Goal: Information Seeking & Learning: Learn about a topic

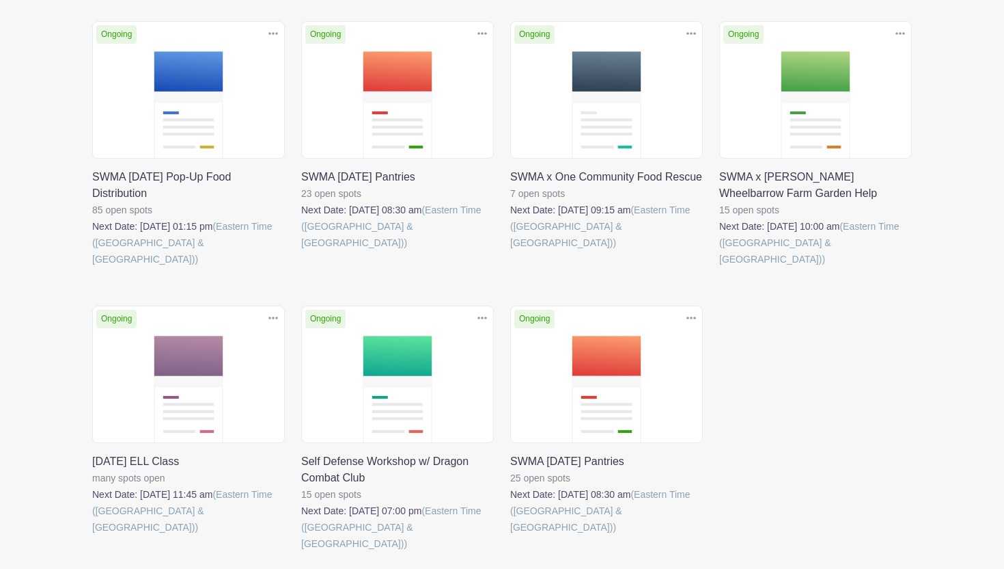
scroll to position [348, 0]
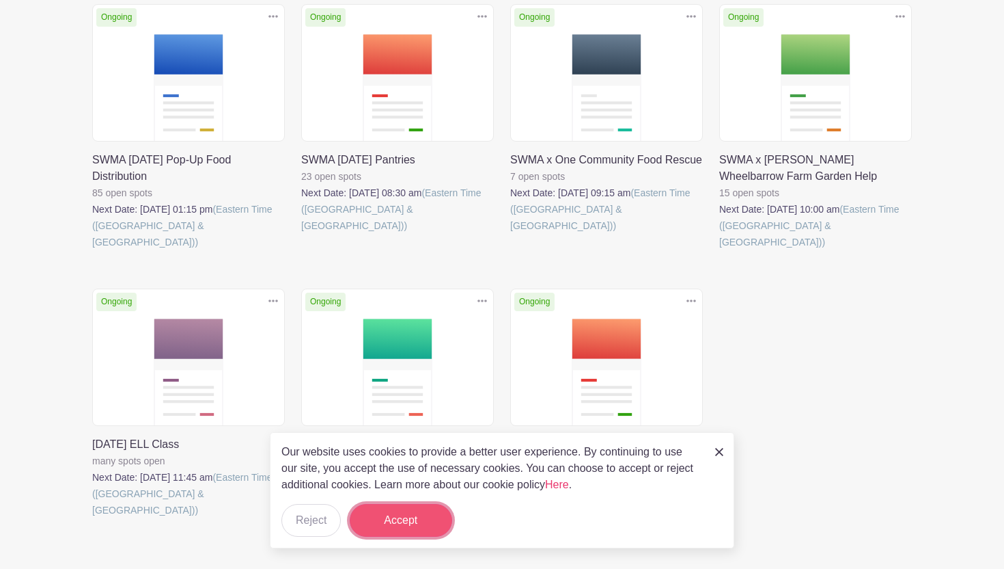
click at [402, 525] on button "Accept" at bounding box center [401, 520] width 102 height 33
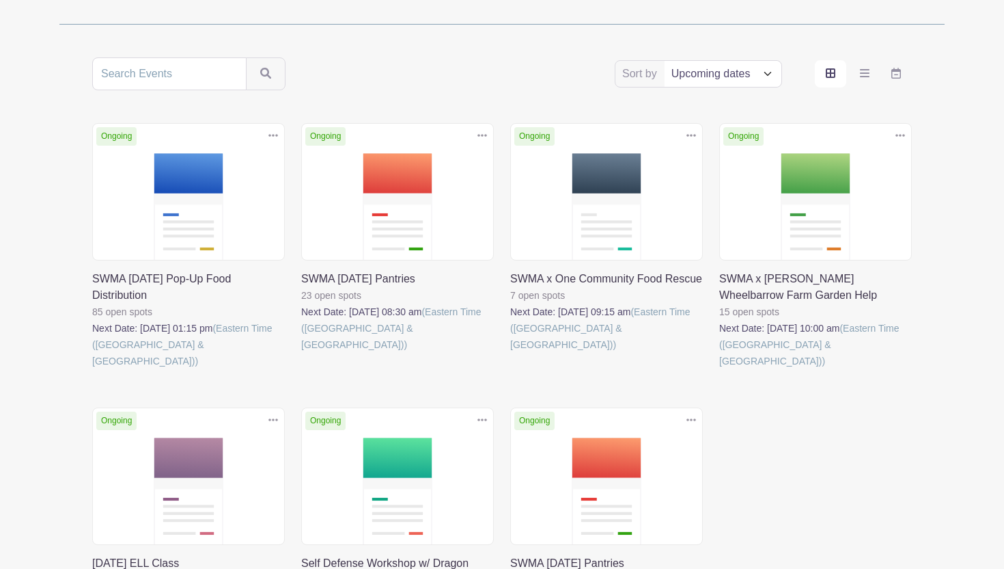
scroll to position [228, 0]
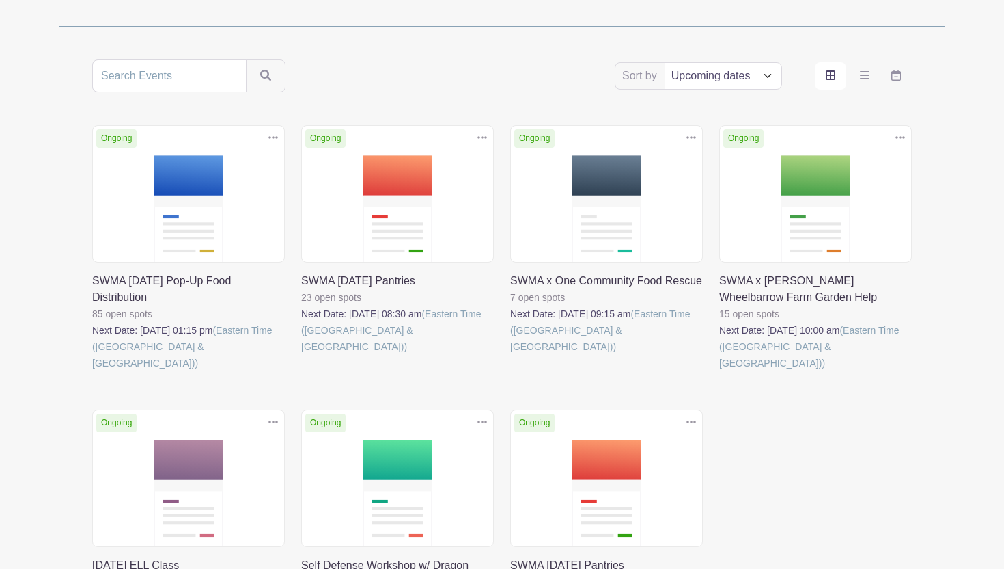
click at [92, 371] on link at bounding box center [92, 371] width 0 height 0
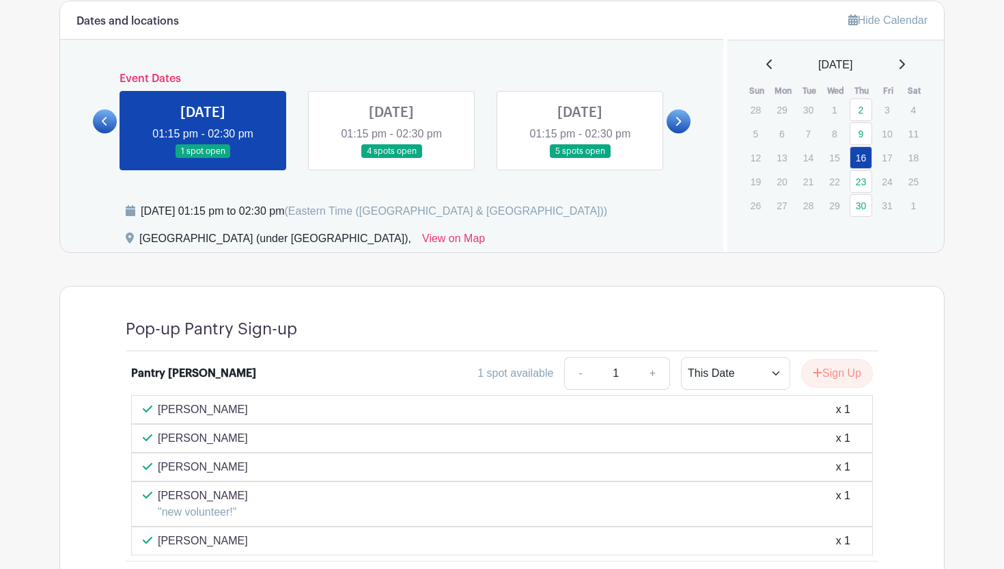
scroll to position [799, 0]
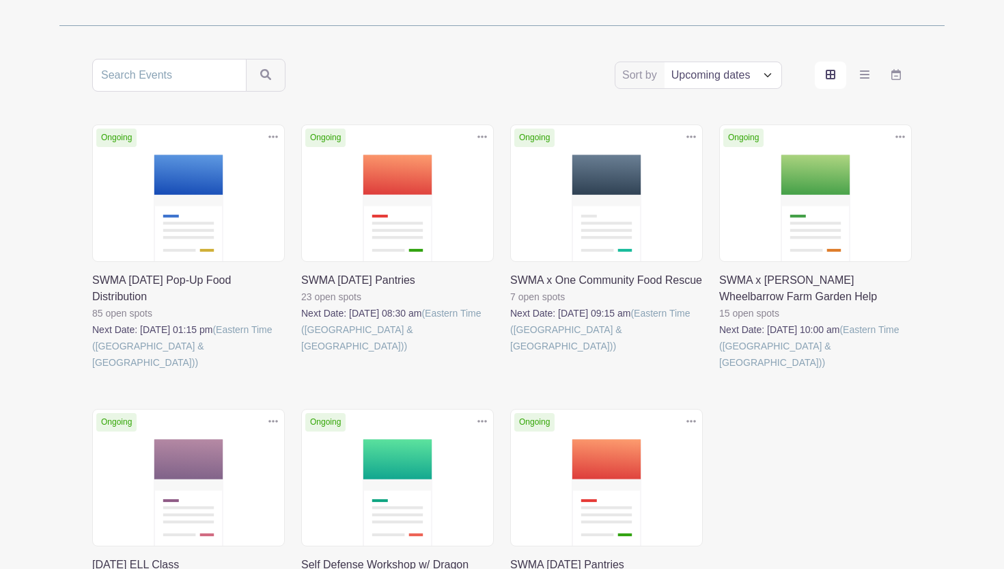
scroll to position [228, 0]
click at [301, 355] on link at bounding box center [301, 355] width 0 height 0
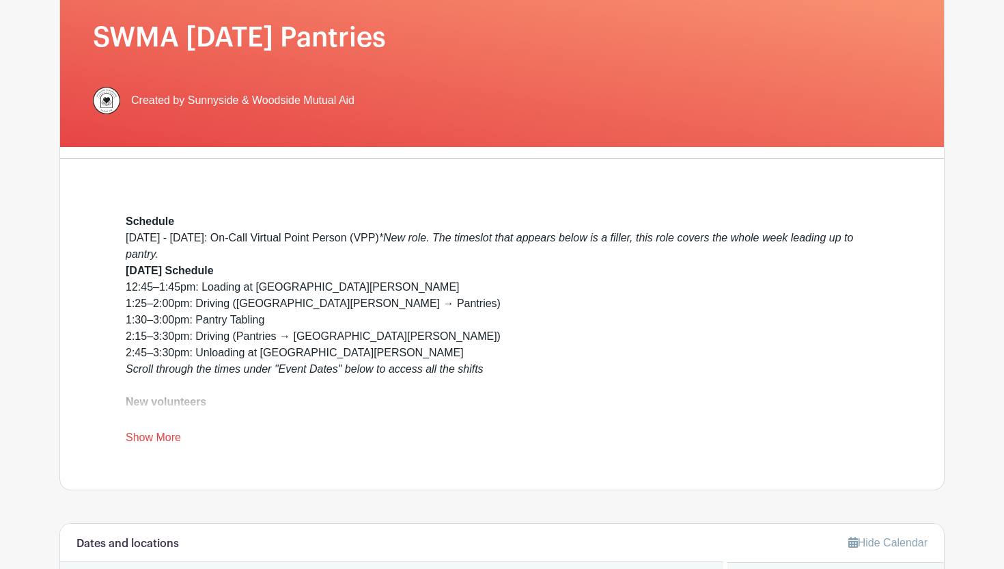
scroll to position [208, 0]
drag, startPoint x: 232, startPoint y: 235, endPoint x: 416, endPoint y: 232, distance: 183.8
click at [416, 232] on div "[DATE] - [DATE]: On-Call Virtual Point Person (VPP) *New role. The timeslot tha…" at bounding box center [502, 402] width 753 height 344
click at [361, 223] on div "Schedule" at bounding box center [502, 222] width 753 height 16
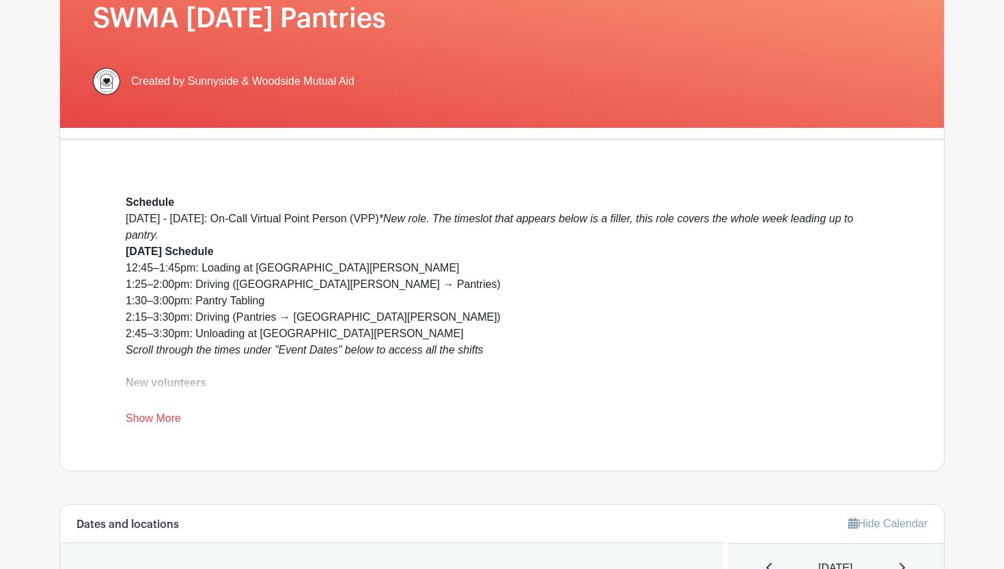
scroll to position [230, 0]
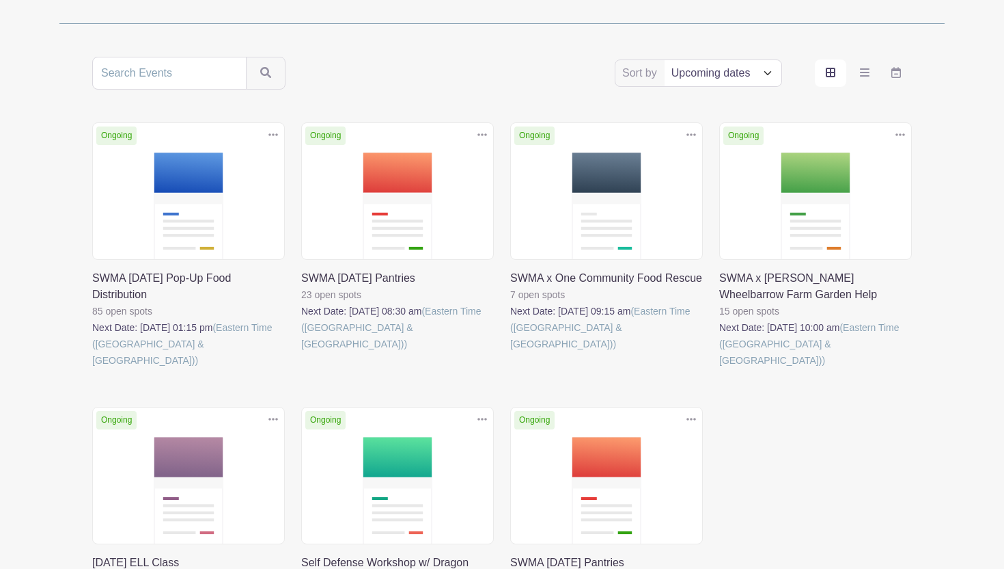
scroll to position [228, 0]
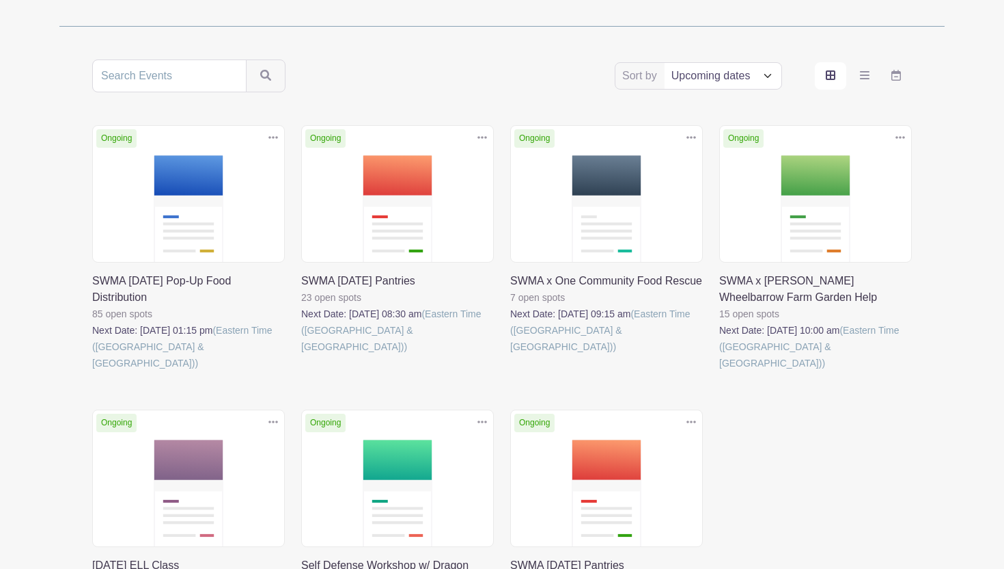
click at [92, 371] on link at bounding box center [92, 371] width 0 height 0
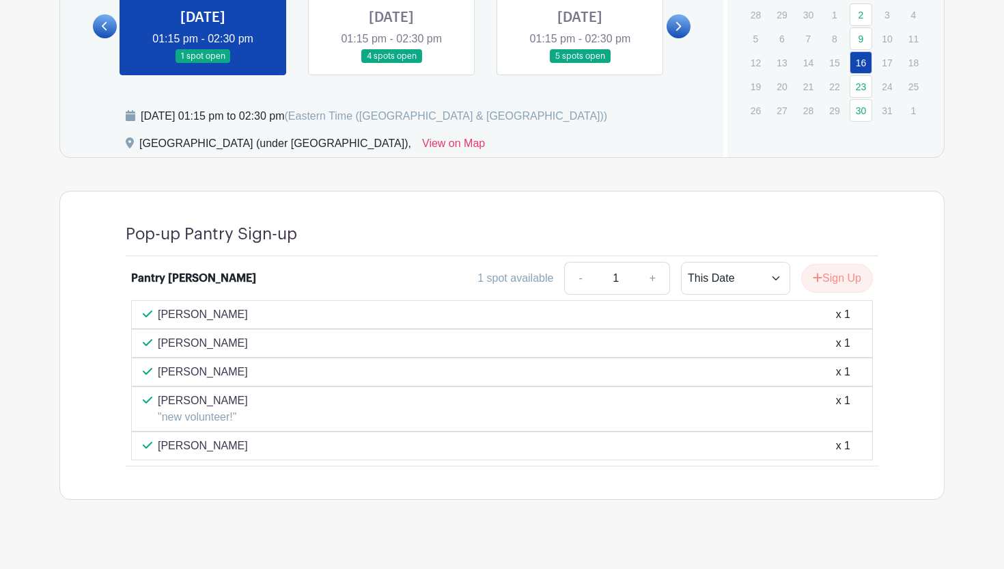
scroll to position [799, 0]
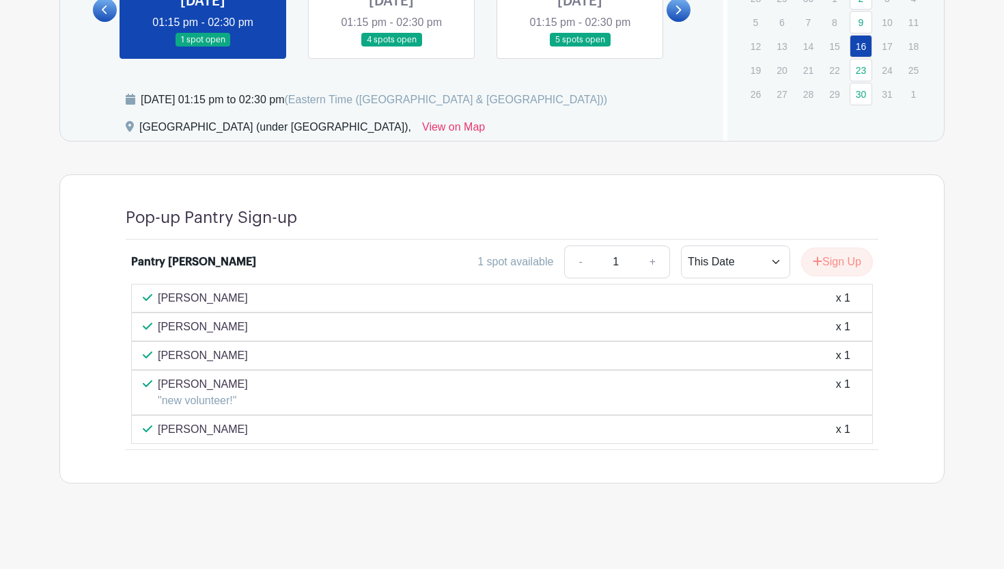
drag, startPoint x: 182, startPoint y: 355, endPoint x: 368, endPoint y: 355, distance: 185.9
click at [368, 355] on div "[PERSON_NAME] x 1" at bounding box center [502, 355] width 719 height 16
drag, startPoint x: 206, startPoint y: 317, endPoint x: 285, endPoint y: 318, distance: 79.3
click at [285, 318] on div "[PERSON_NAME] x 1" at bounding box center [502, 326] width 742 height 29
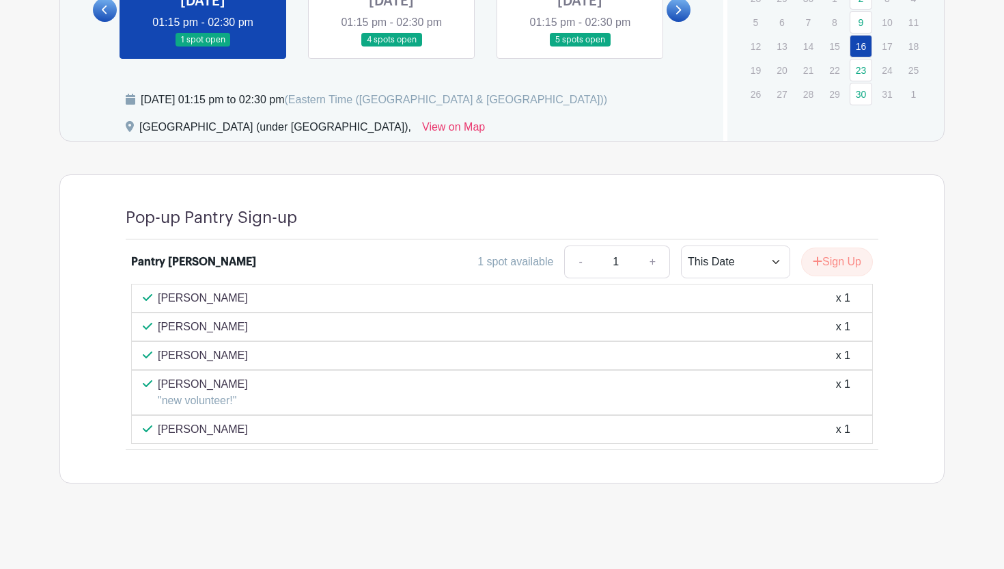
click at [285, 318] on div "[PERSON_NAME] x 1" at bounding box center [502, 326] width 719 height 16
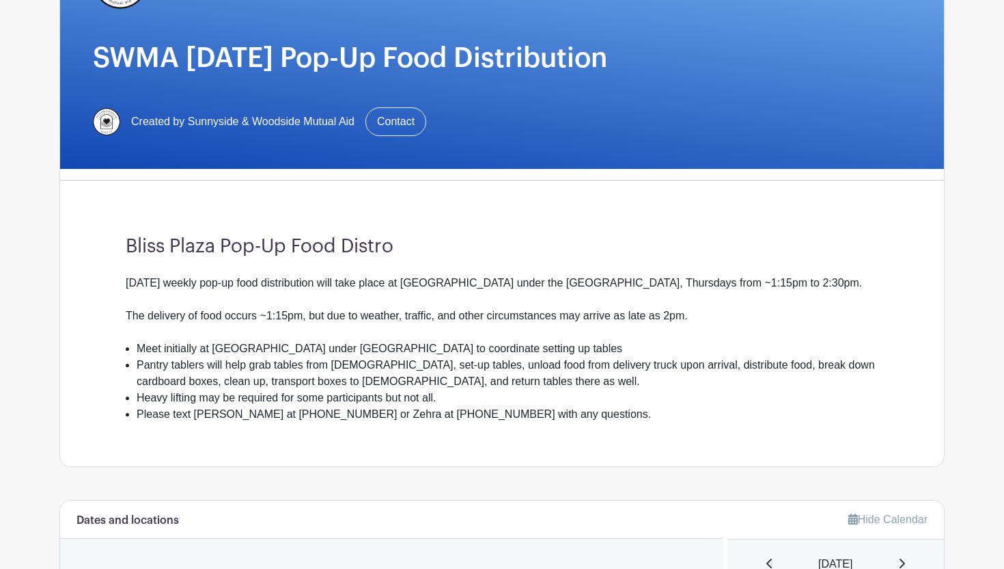
scroll to position [188, 0]
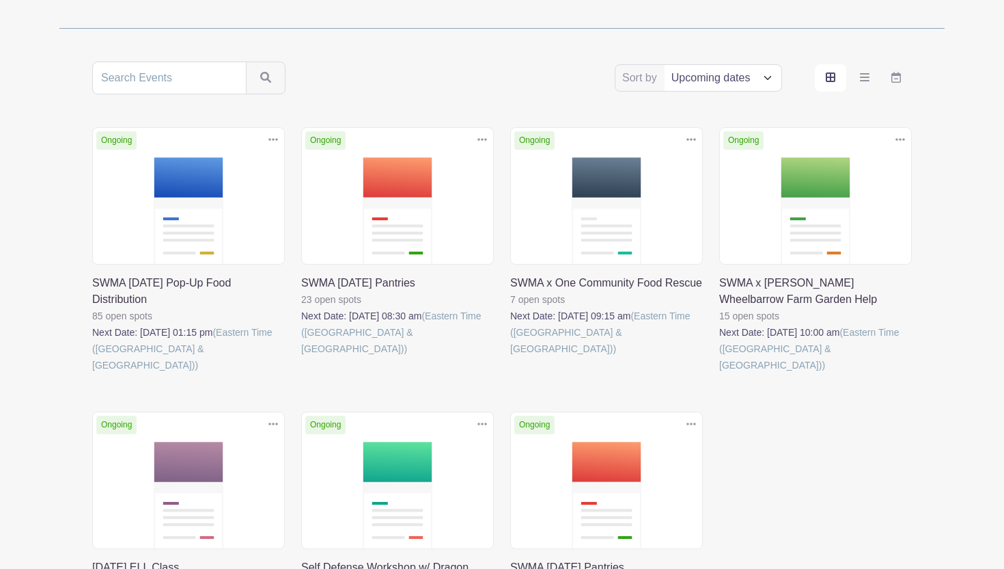
scroll to position [228, 0]
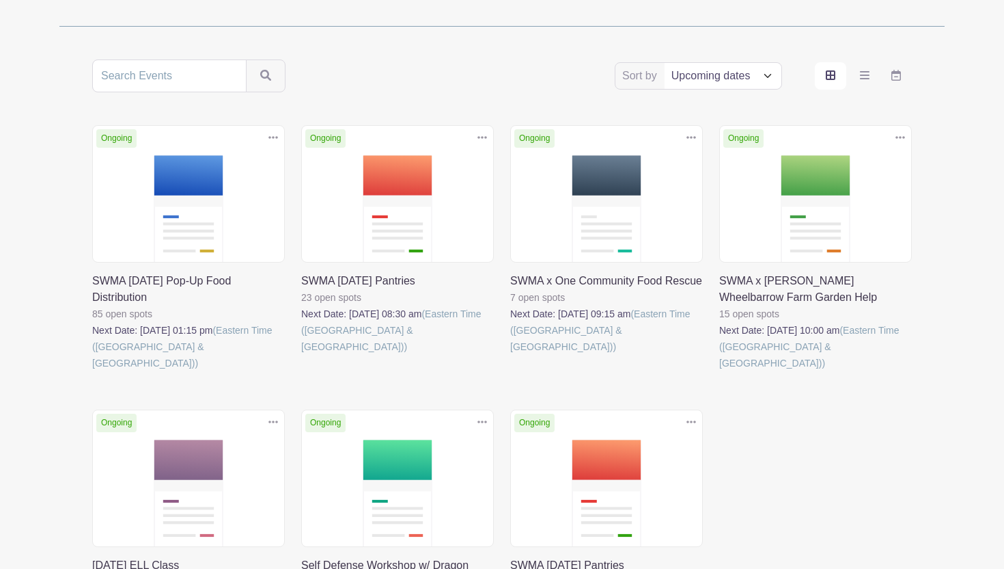
click at [301, 355] on link at bounding box center [301, 355] width 0 height 0
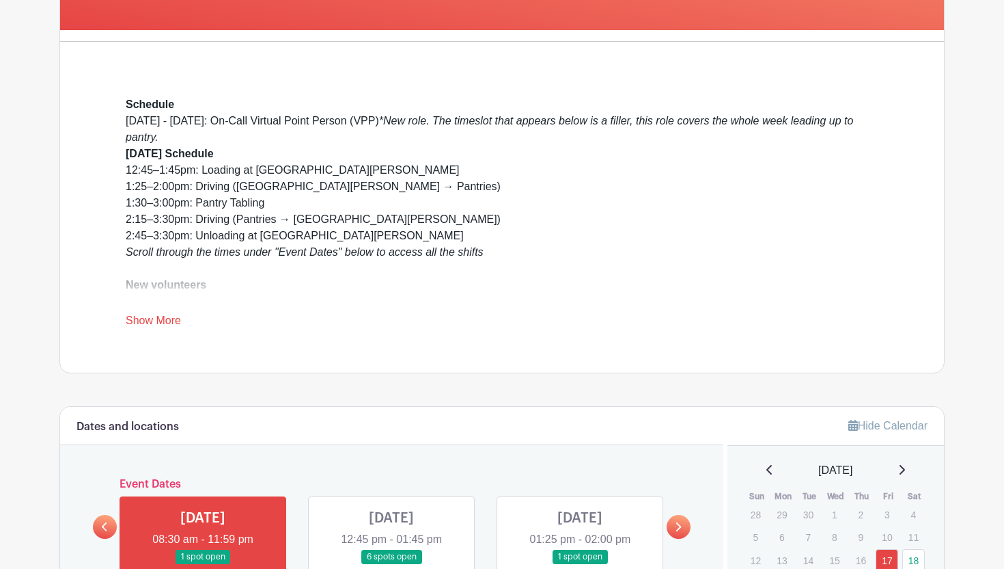
scroll to position [325, 0]
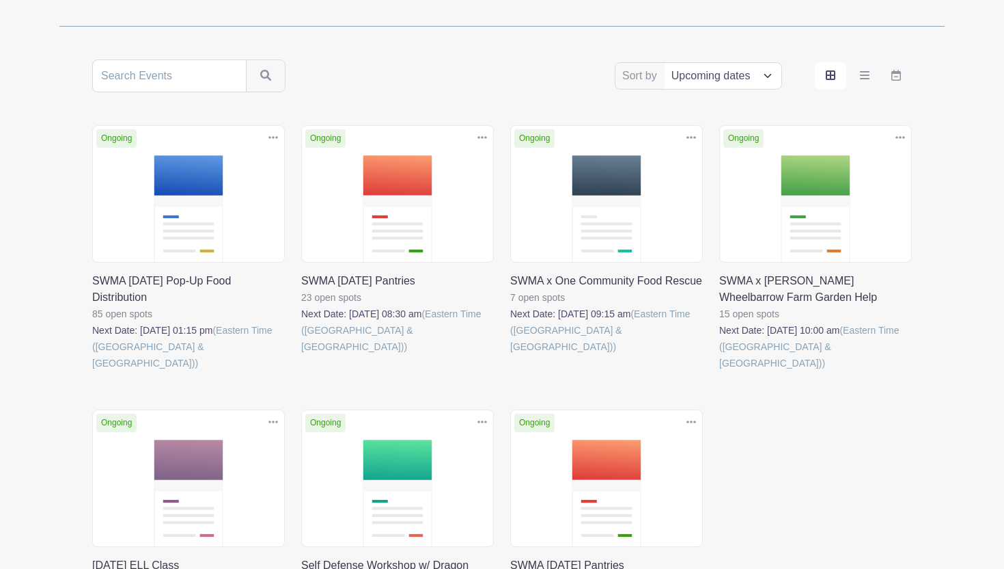
click at [92, 371] on link at bounding box center [92, 371] width 0 height 0
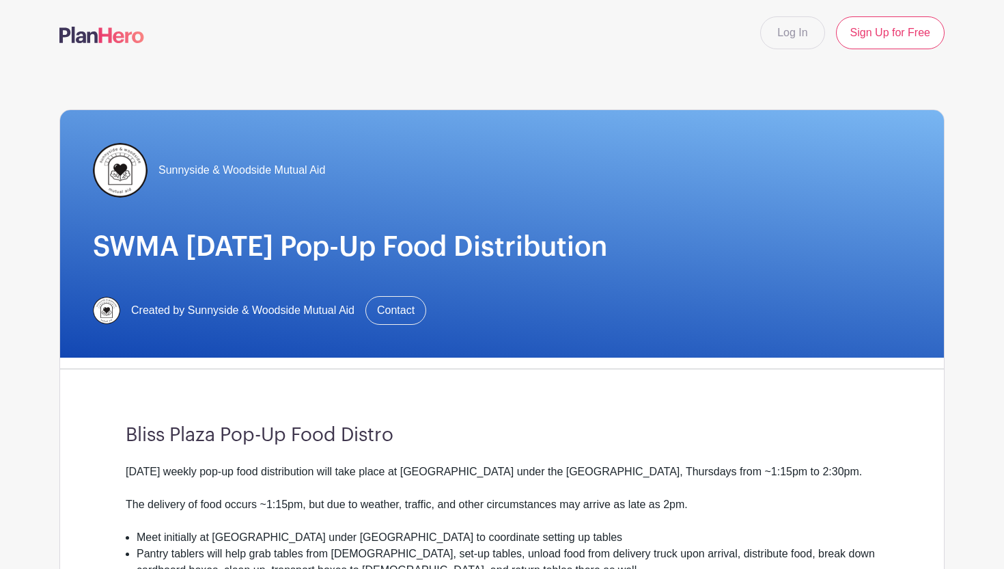
drag, startPoint x: 191, startPoint y: 187, endPoint x: 191, endPoint y: 180, distance: 7.5
click at [191, 180] on div "Sunnyside & Woodside Mutual Aid" at bounding box center [209, 170] width 232 height 55
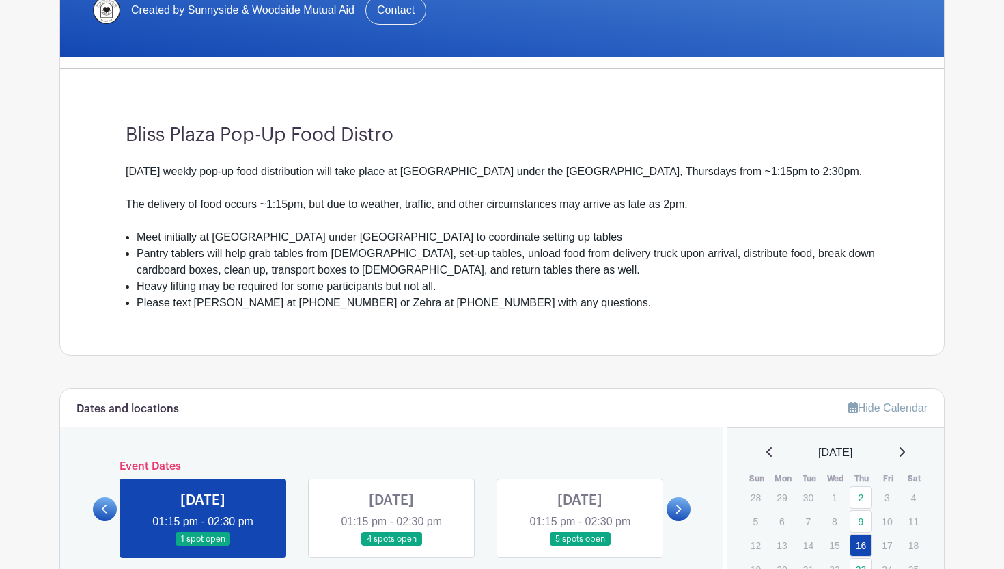
scroll to position [299, 0]
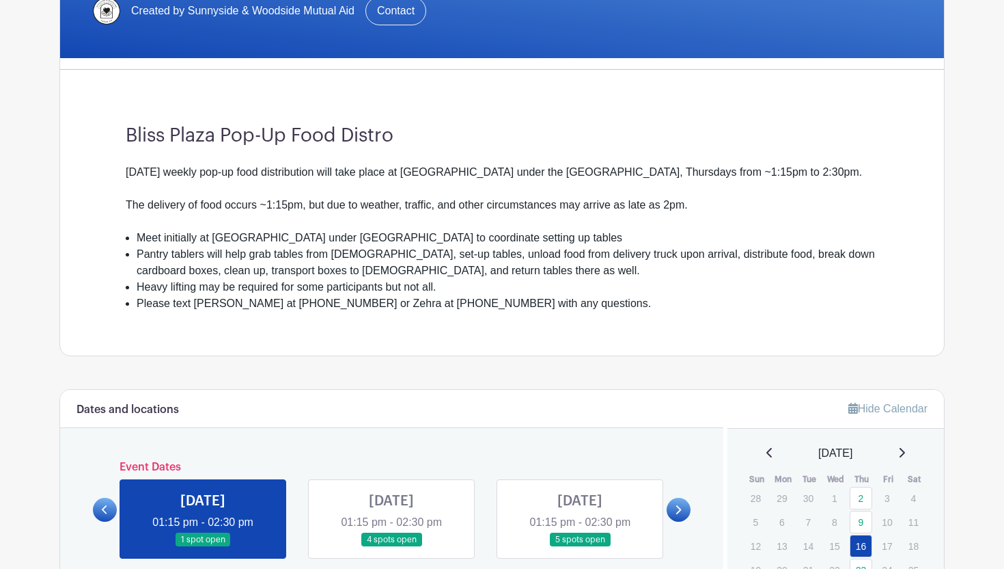
drag, startPoint x: 162, startPoint y: 238, endPoint x: 622, endPoint y: 290, distance: 462.7
click at [622, 290] on ul "Meet initially at [GEOGRAPHIC_DATA] under [GEOGRAPHIC_DATA] to coordinate setti…" at bounding box center [502, 271] width 753 height 82
click at [492, 230] on li "Meet initially at [GEOGRAPHIC_DATA] under [GEOGRAPHIC_DATA] to coordinate setti…" at bounding box center [508, 238] width 742 height 16
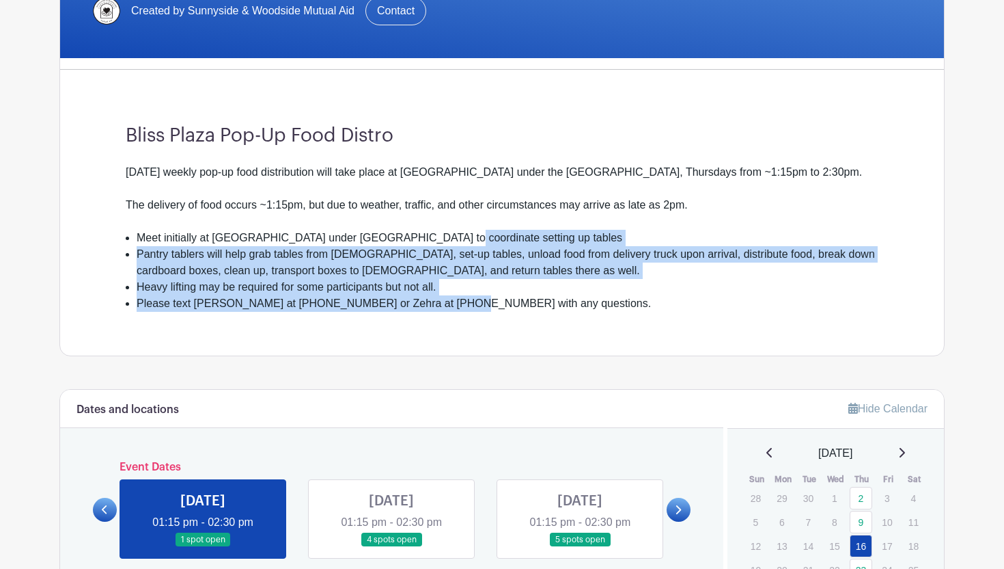
drag, startPoint x: 437, startPoint y: 273, endPoint x: 446, endPoint y: 313, distance: 40.6
click at [446, 313] on div "Bliss Plaza Pop-Up Food Distro [DATE] weekly pop-up food distribution will take…" at bounding box center [502, 218] width 819 height 275
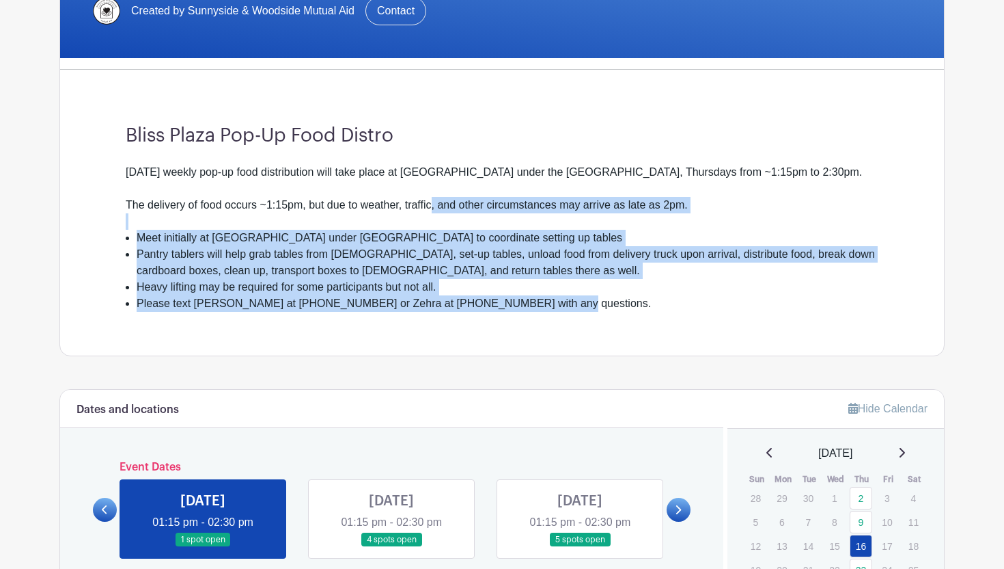
drag, startPoint x: 443, startPoint y: 324, endPoint x: 437, endPoint y: 197, distance: 126.6
click at [437, 197] on div "Bliss Plaza Pop-Up Food Distro [DATE] weekly pop-up food distribution will take…" at bounding box center [502, 218] width 819 height 275
click at [437, 197] on div "[DATE] weekly pop-up food distribution will take place at [GEOGRAPHIC_DATA] und…" at bounding box center [502, 197] width 753 height 66
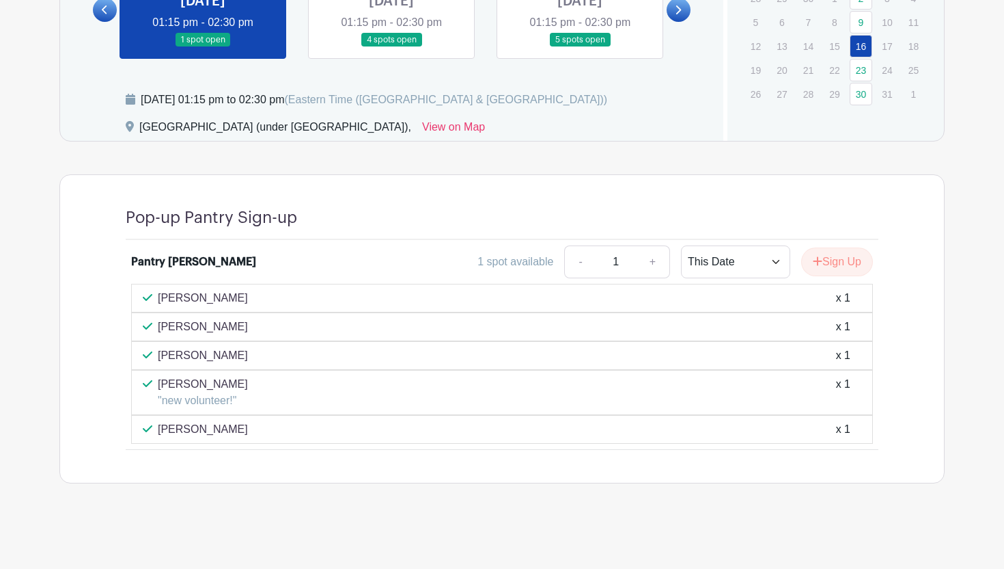
scroll to position [0, 0]
